Goal: Task Accomplishment & Management: Manage account settings

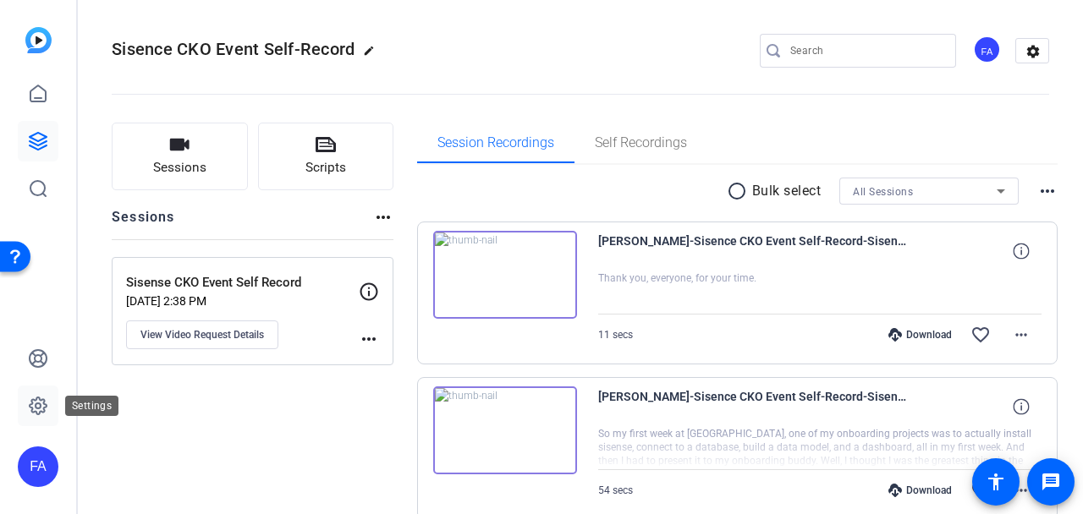
click at [42, 399] on icon at bounding box center [38, 406] width 17 height 17
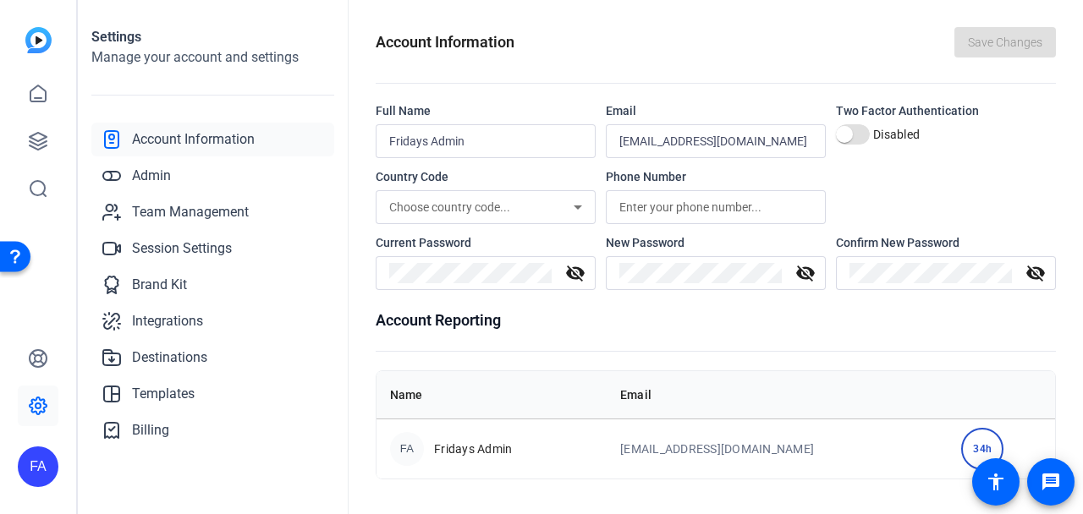
click at [216, 142] on span "Account Information" at bounding box center [193, 139] width 123 height 20
click at [204, 136] on span "Account Information" at bounding box center [193, 139] width 123 height 20
click at [43, 40] on img at bounding box center [38, 40] width 26 height 26
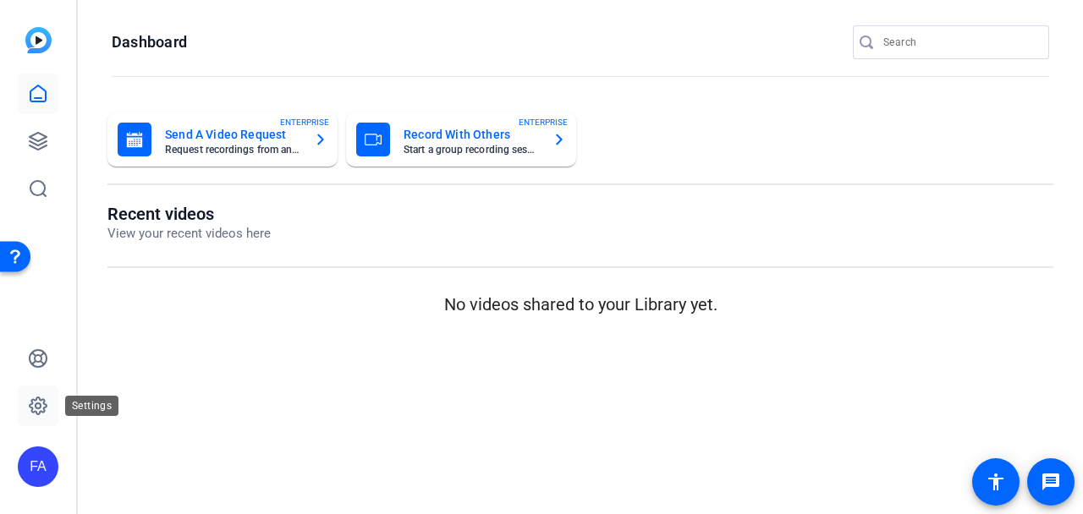
click at [41, 397] on icon at bounding box center [38, 406] width 20 height 20
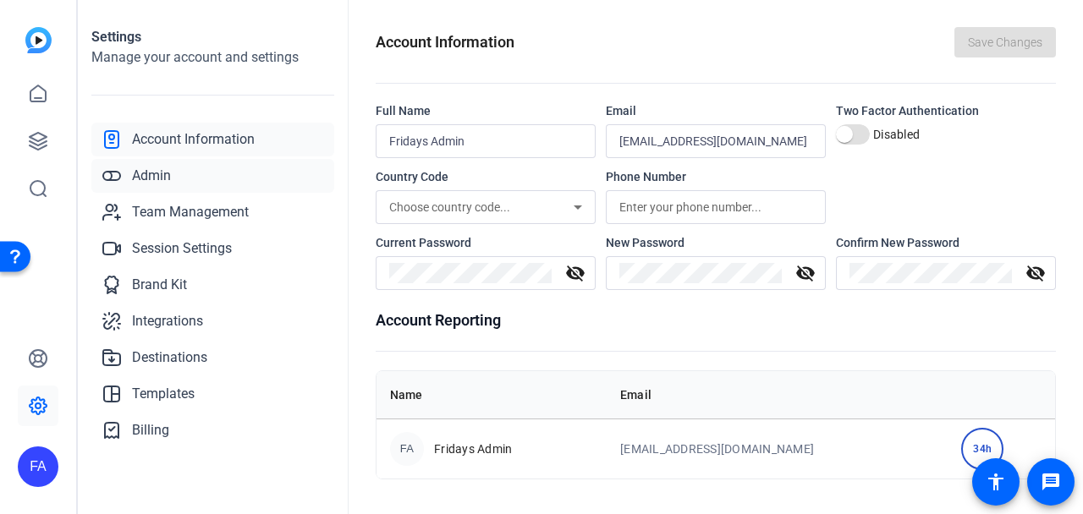
click at [154, 174] on span "Admin" at bounding box center [151, 176] width 39 height 20
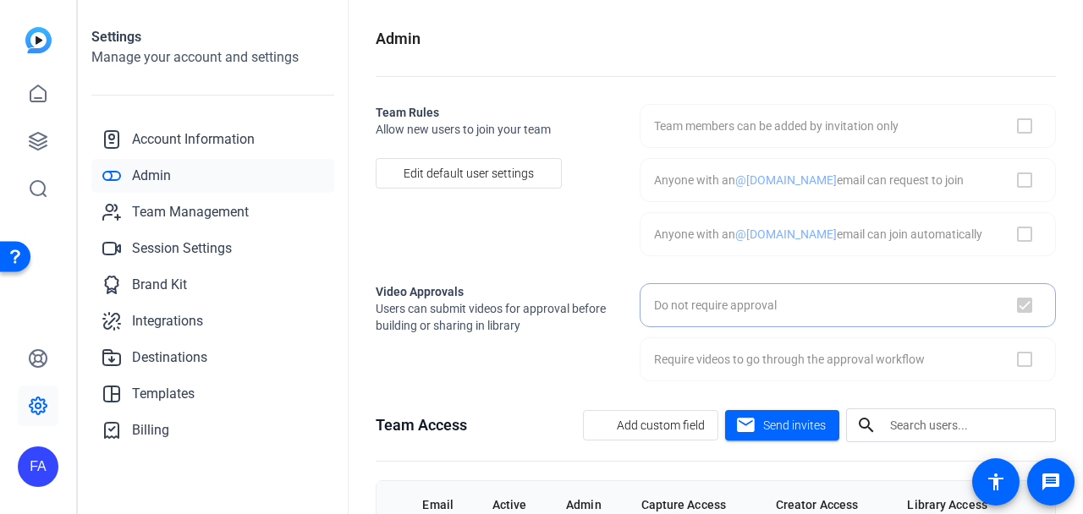
checkbox input "true"
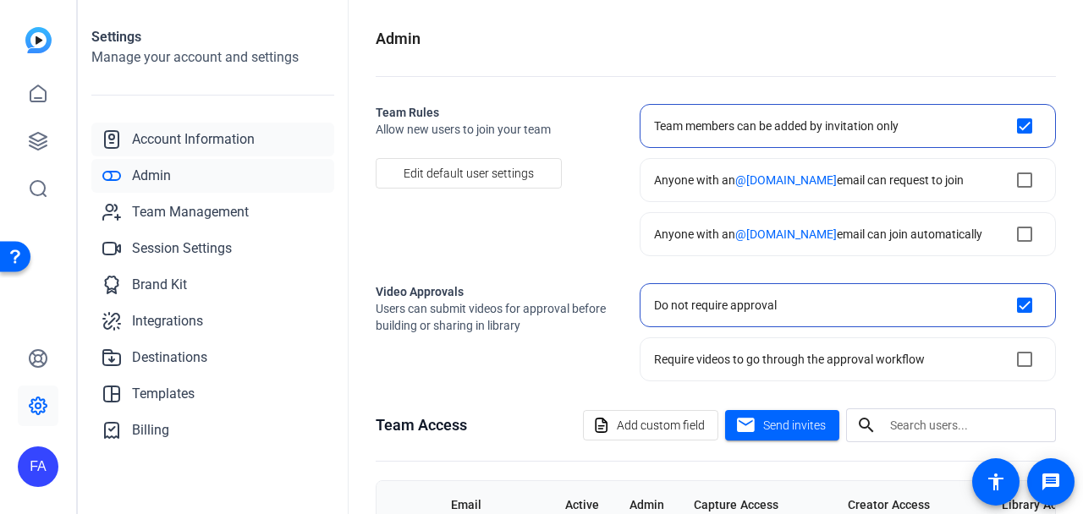
click at [179, 141] on span "Account Information" at bounding box center [193, 139] width 123 height 20
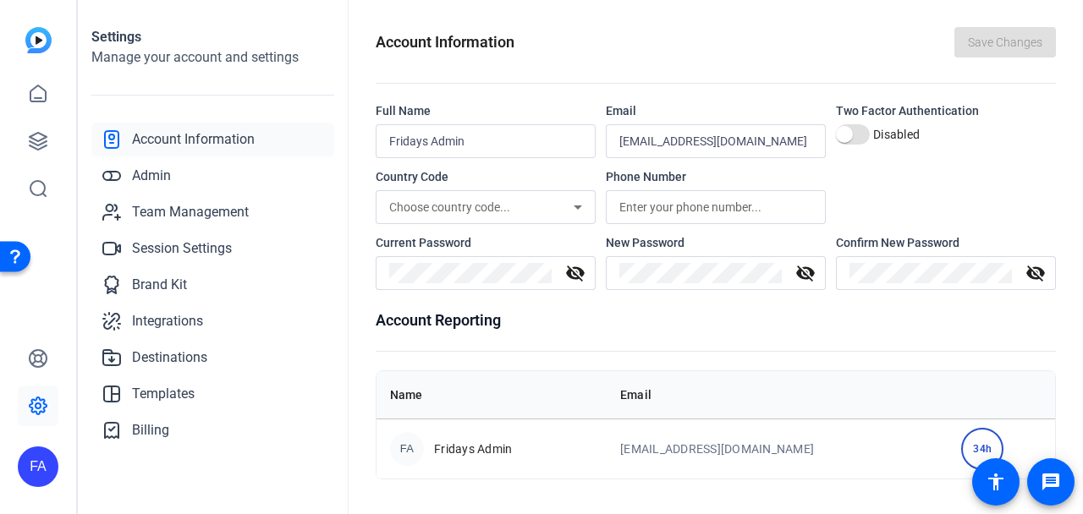
click at [576, 272] on mat-icon "visibility_off" at bounding box center [575, 273] width 41 height 20
click at [561, 241] on div "Current Password" at bounding box center [486, 242] width 220 height 17
click at [41, 403] on icon at bounding box center [38, 406] width 20 height 20
click at [39, 355] on icon at bounding box center [38, 358] width 17 height 17
click at [36, 140] on icon at bounding box center [38, 141] width 17 height 17
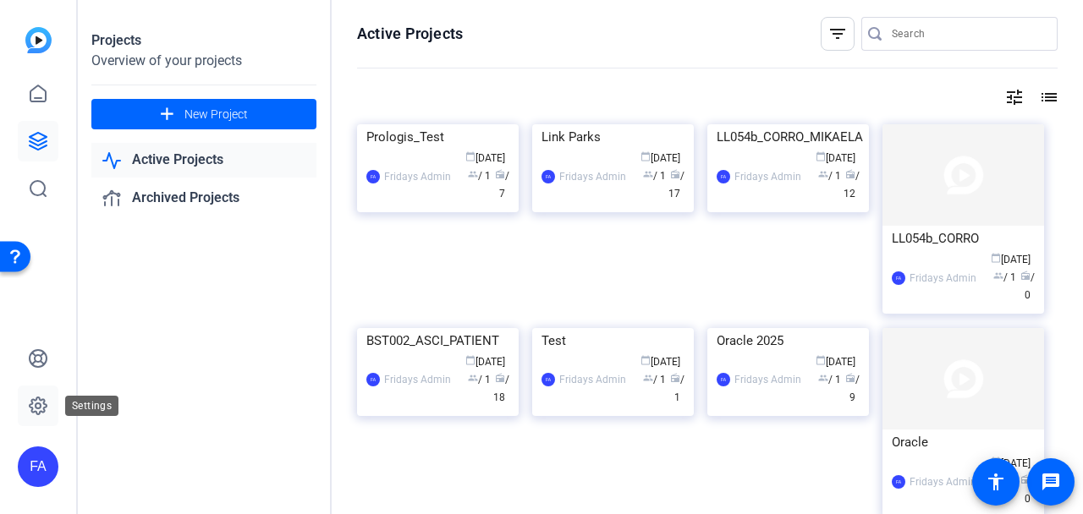
click at [34, 403] on icon at bounding box center [38, 406] width 20 height 20
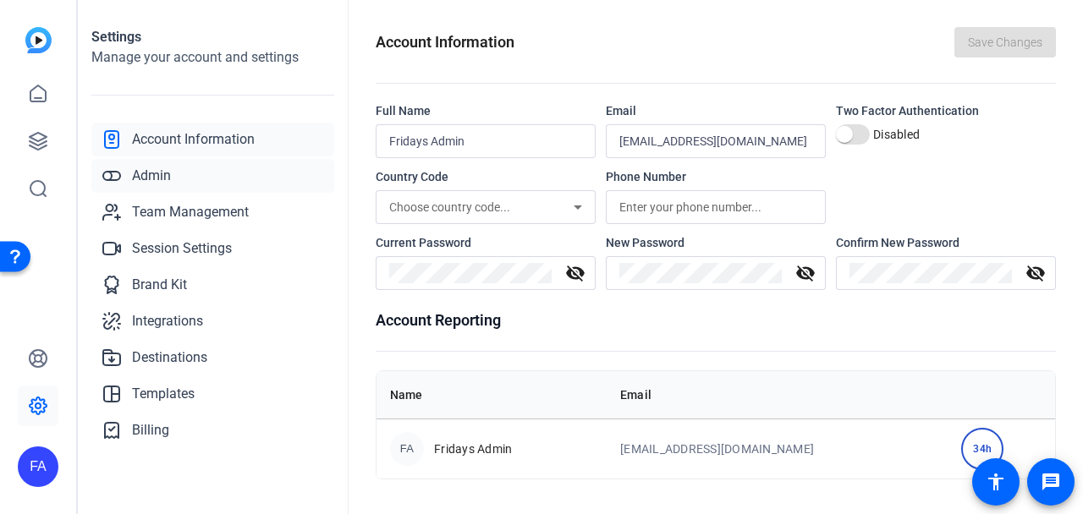
click at [151, 168] on span "Admin" at bounding box center [151, 176] width 39 height 20
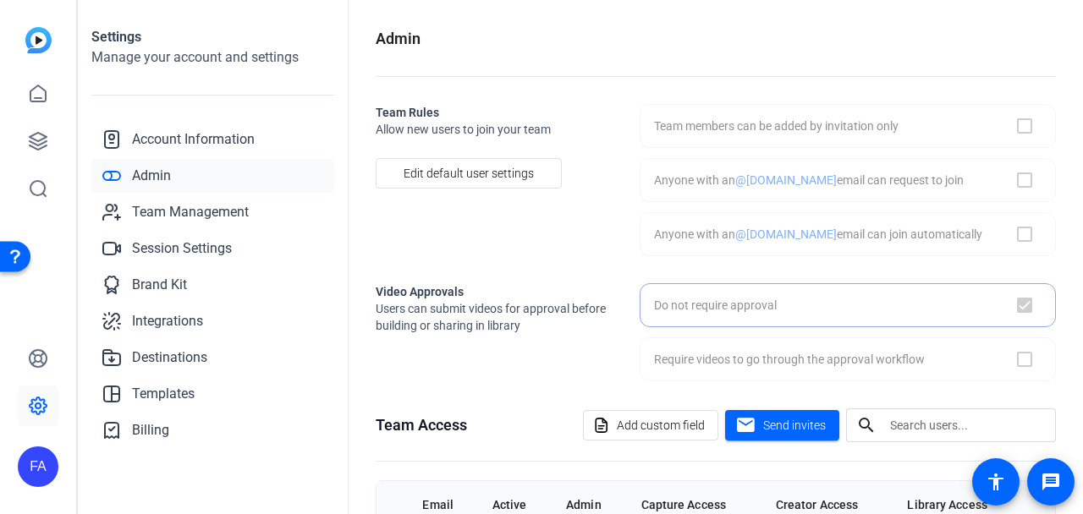
checkbox input "true"
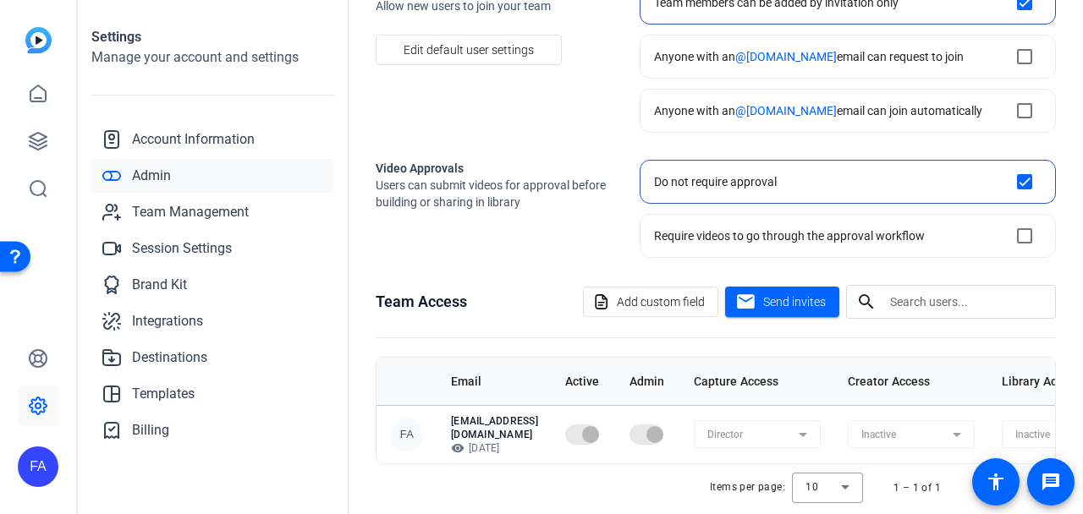
scroll to position [140, 0]
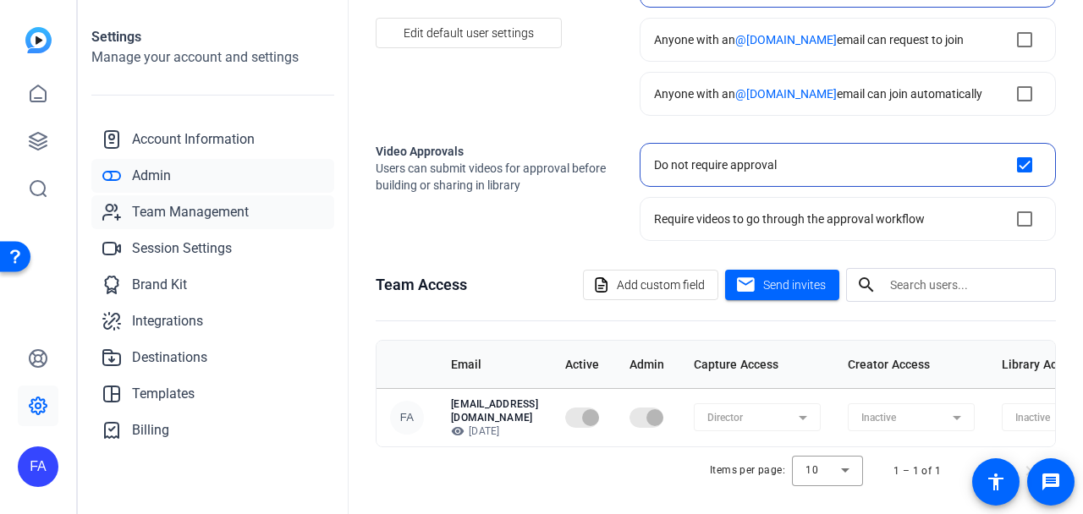
click at [215, 207] on span "Team Management" at bounding box center [190, 212] width 117 height 20
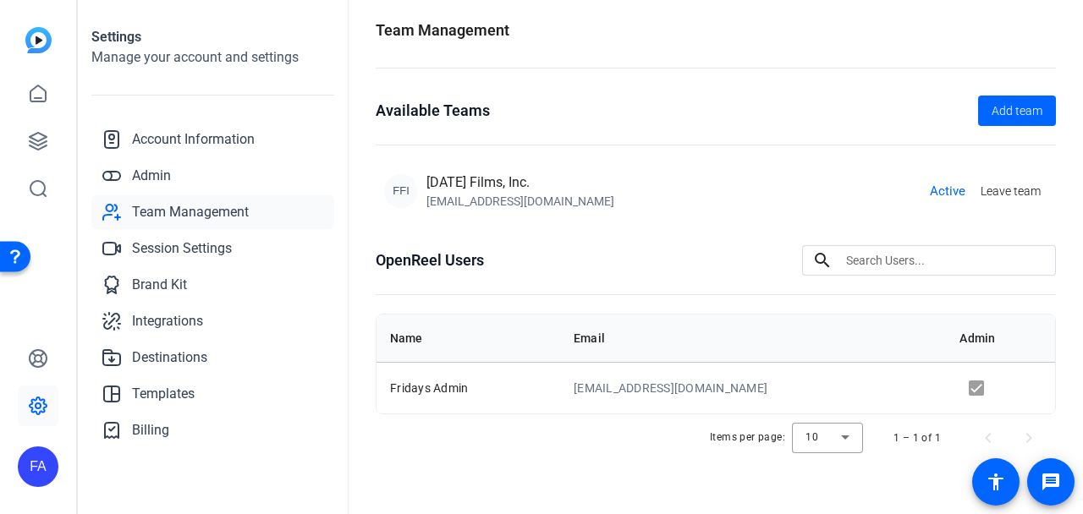
scroll to position [8, 0]
click at [171, 250] on span "Session Settings" at bounding box center [182, 249] width 100 height 20
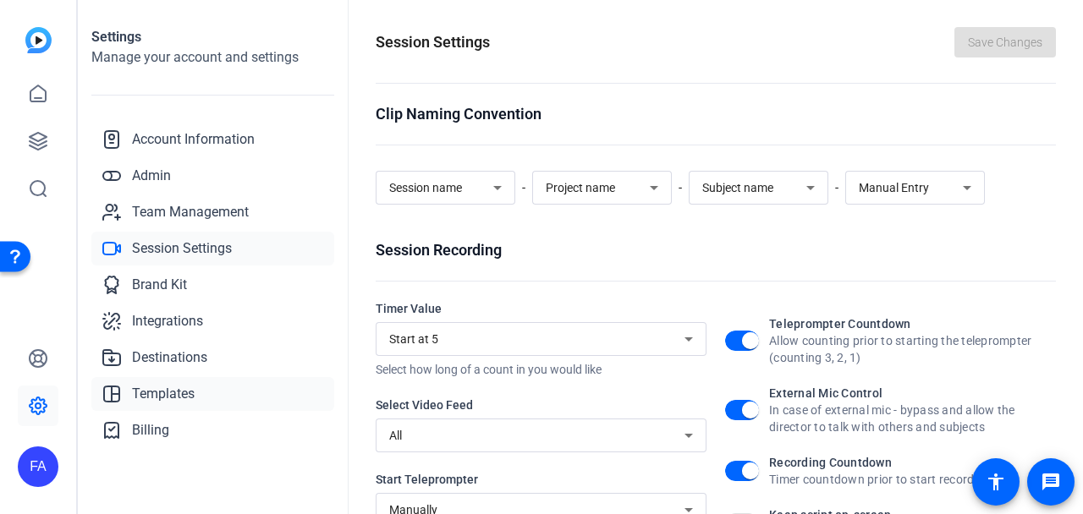
click at [158, 389] on span "Templates" at bounding box center [163, 394] width 63 height 20
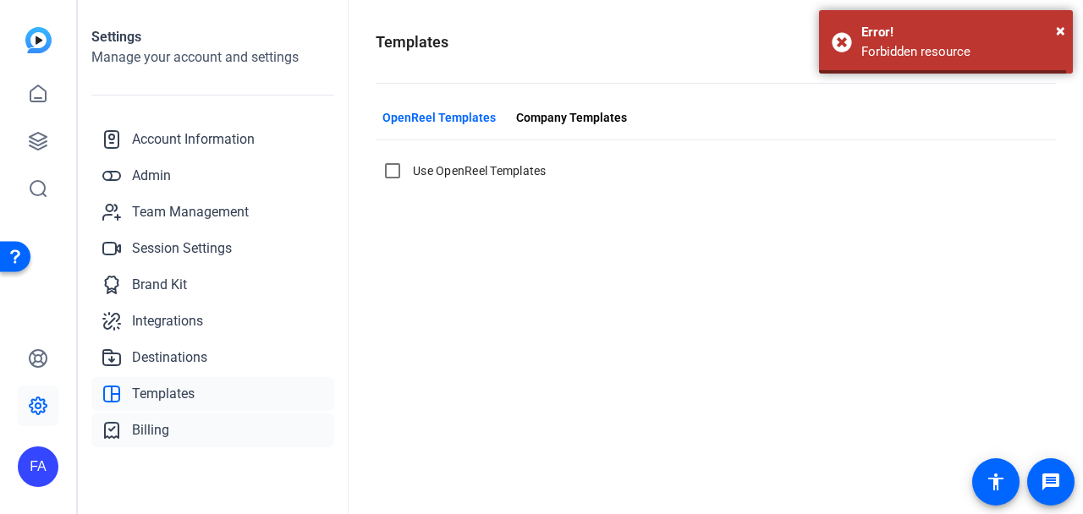
click at [145, 431] on span "Billing" at bounding box center [150, 431] width 37 height 20
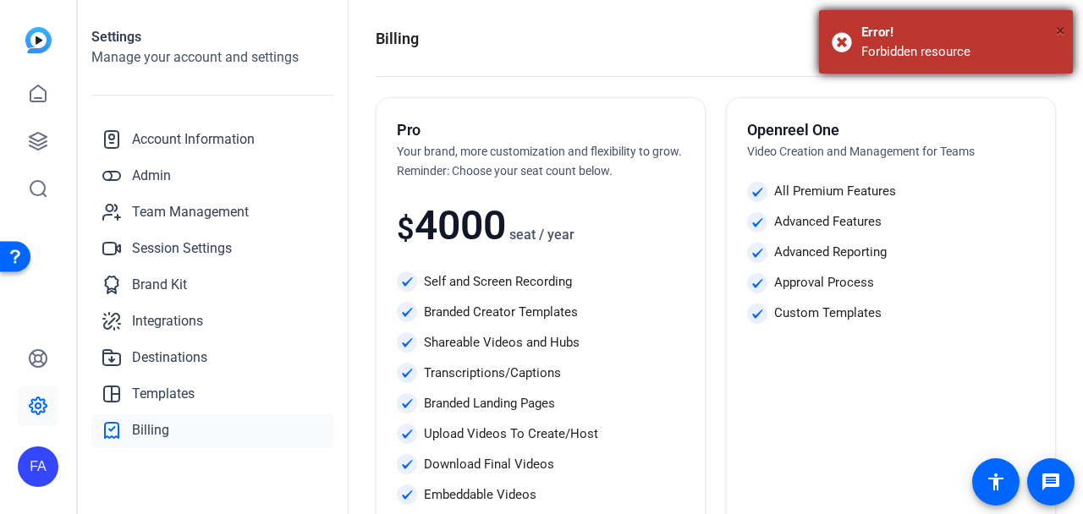
click at [1059, 30] on span "×" at bounding box center [1060, 30] width 9 height 20
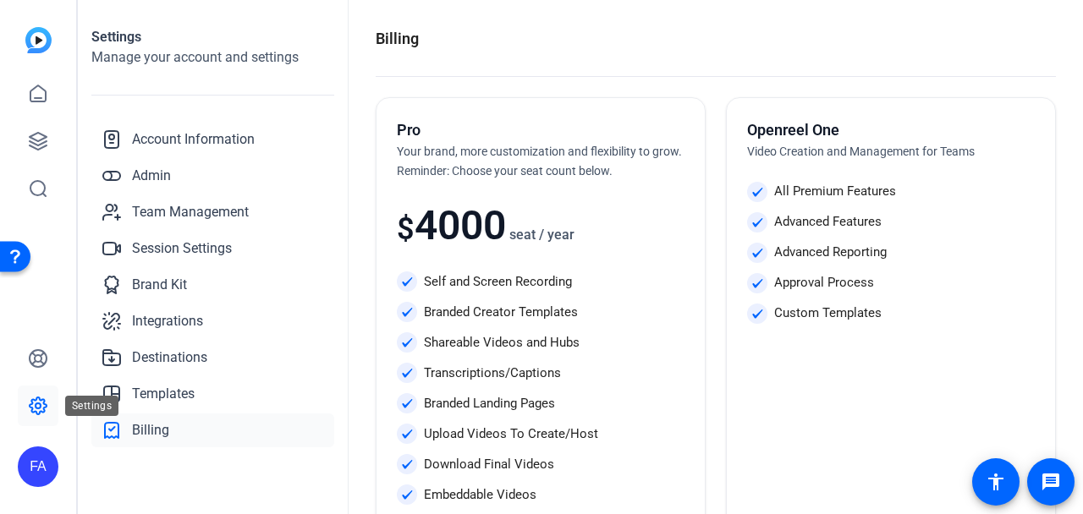
click at [38, 404] on icon at bounding box center [38, 406] width 5 height 5
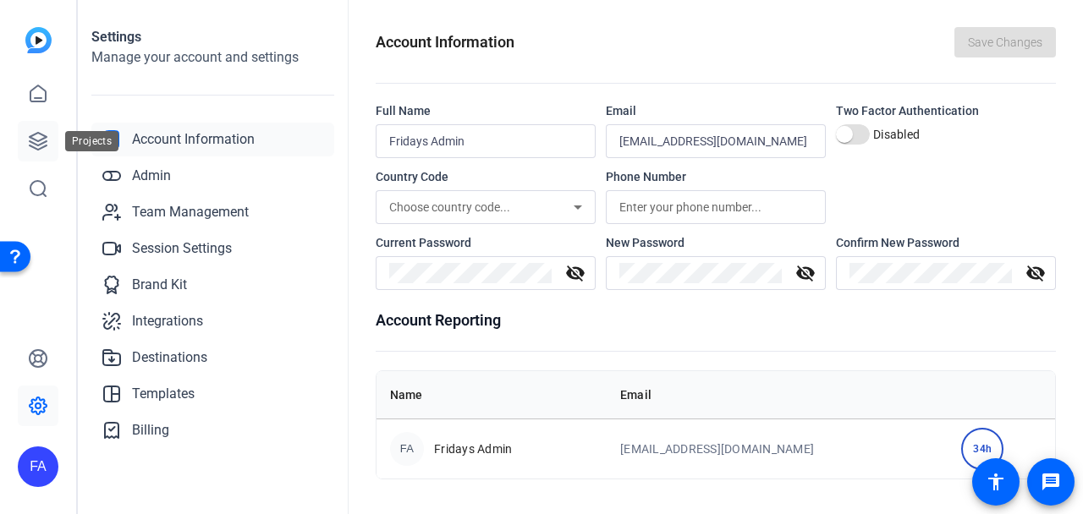
click at [41, 134] on icon at bounding box center [38, 141] width 17 height 17
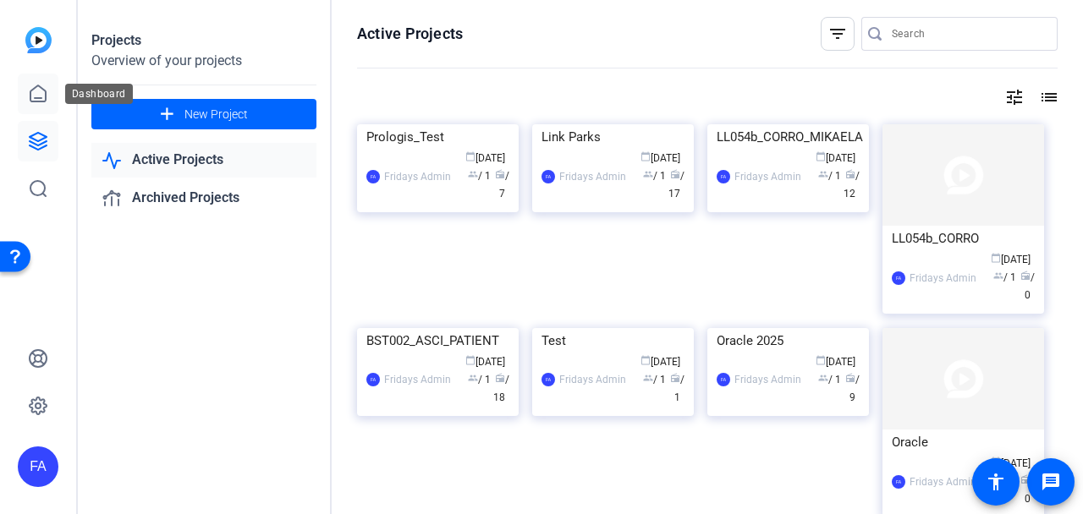
click at [37, 88] on icon at bounding box center [38, 94] width 20 height 20
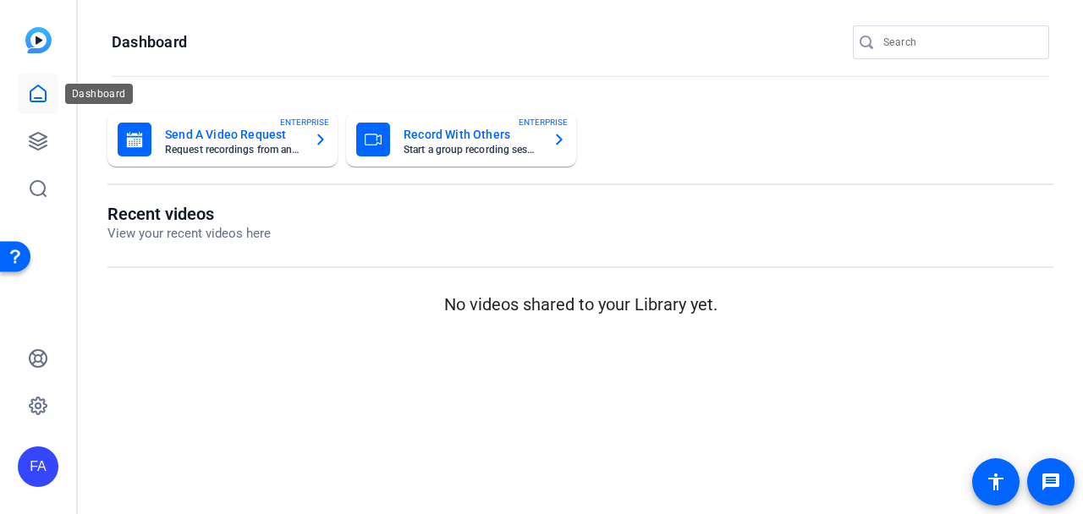
click at [40, 96] on icon at bounding box center [38, 94] width 20 height 20
click at [39, 179] on icon at bounding box center [38, 189] width 20 height 20
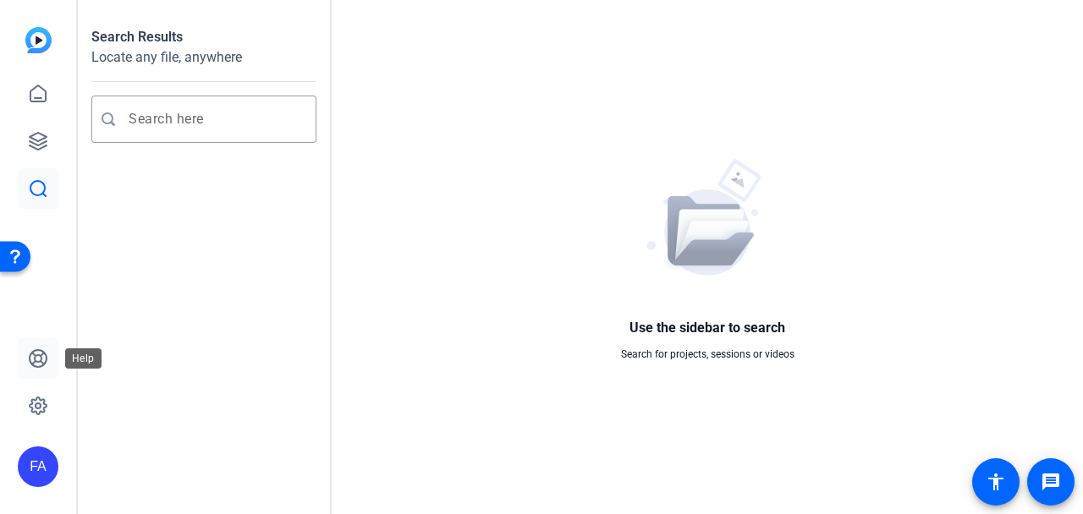
click at [33, 346] on link at bounding box center [38, 358] width 41 height 41
click at [36, 400] on icon at bounding box center [38, 406] width 17 height 17
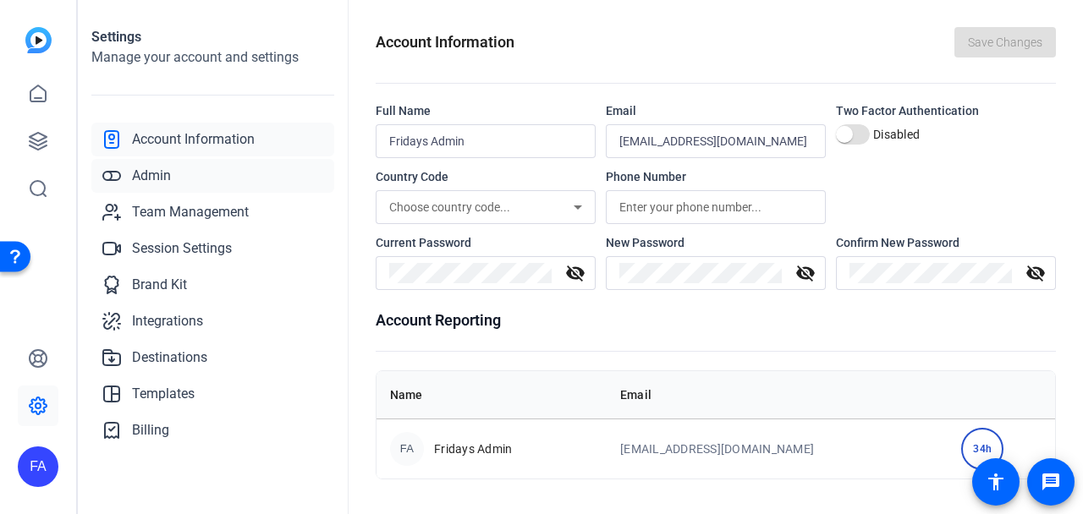
click at [146, 179] on span "Admin" at bounding box center [151, 176] width 39 height 20
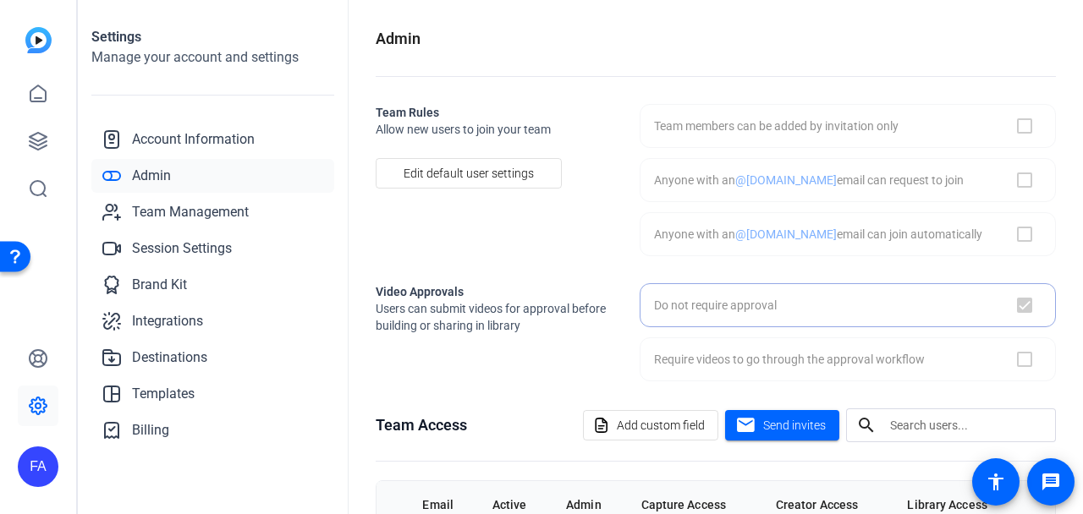
checkbox input "true"
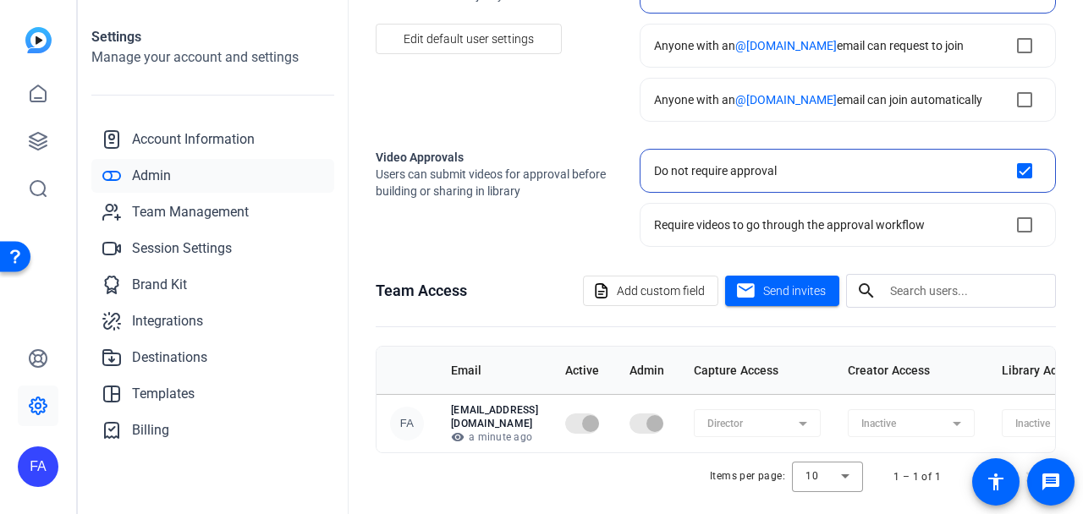
scroll to position [140, 0]
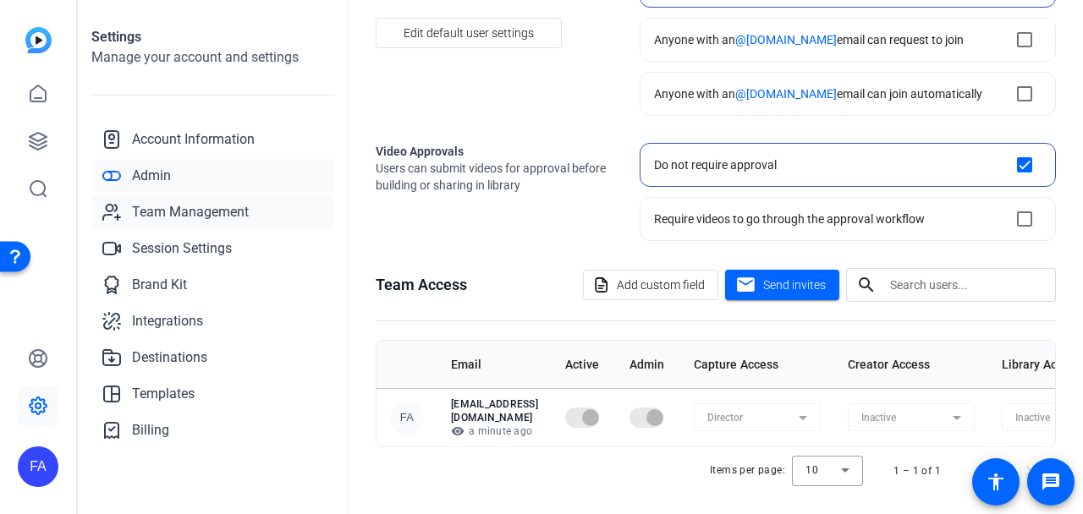
click at [201, 211] on span "Team Management" at bounding box center [190, 212] width 117 height 20
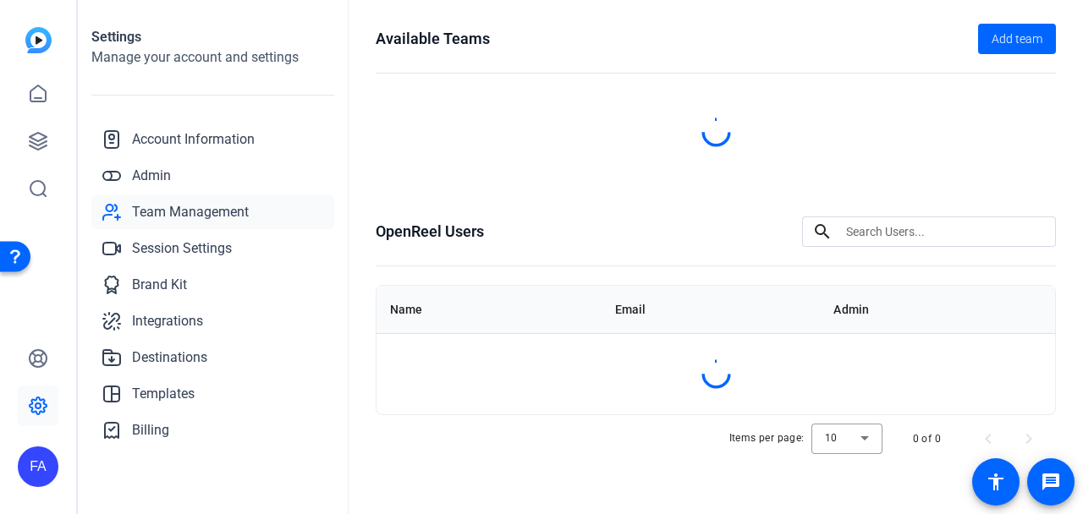
scroll to position [8, 0]
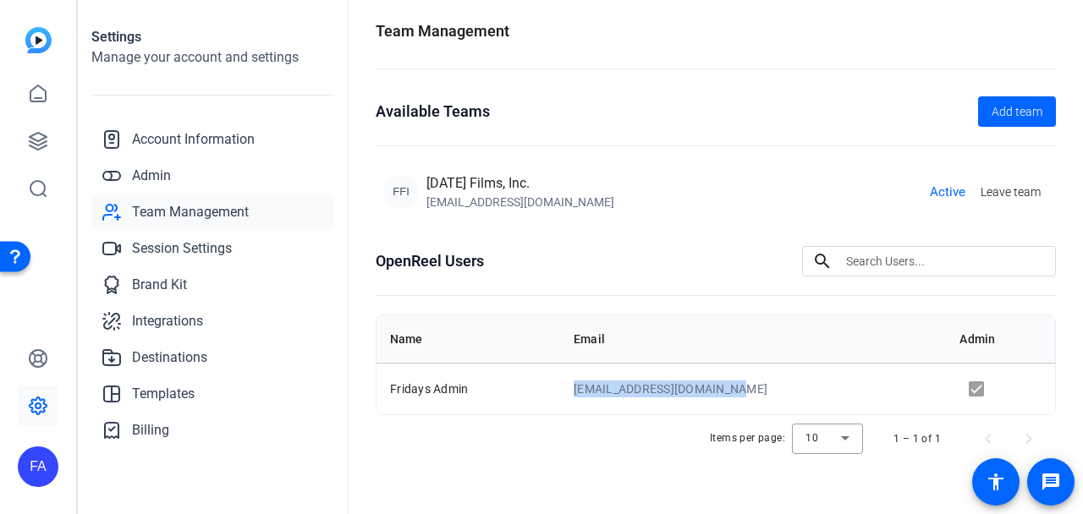
drag, startPoint x: 750, startPoint y: 390, endPoint x: 573, endPoint y: 390, distance: 176.8
click at [572, 390] on tr "Fridays Admin [EMAIL_ADDRESS][DOMAIN_NAME]" at bounding box center [716, 389] width 679 height 52
copy tr "[EMAIL_ADDRESS][DOMAIN_NAME]"
click at [30, 402] on icon at bounding box center [38, 406] width 20 height 20
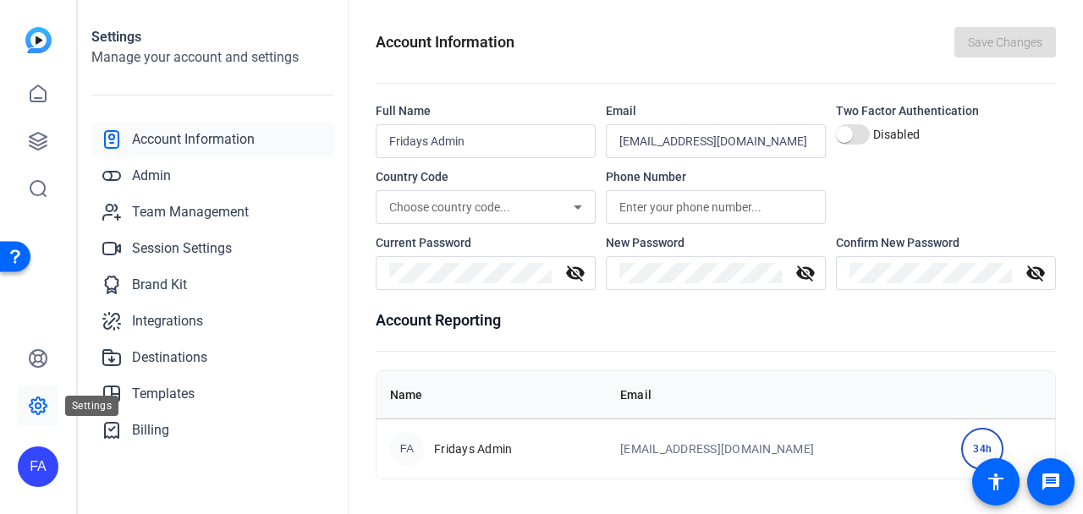
click at [35, 398] on icon at bounding box center [38, 406] width 20 height 20
click at [45, 355] on icon at bounding box center [38, 358] width 17 height 17
